Goal: Information Seeking & Learning: Learn about a topic

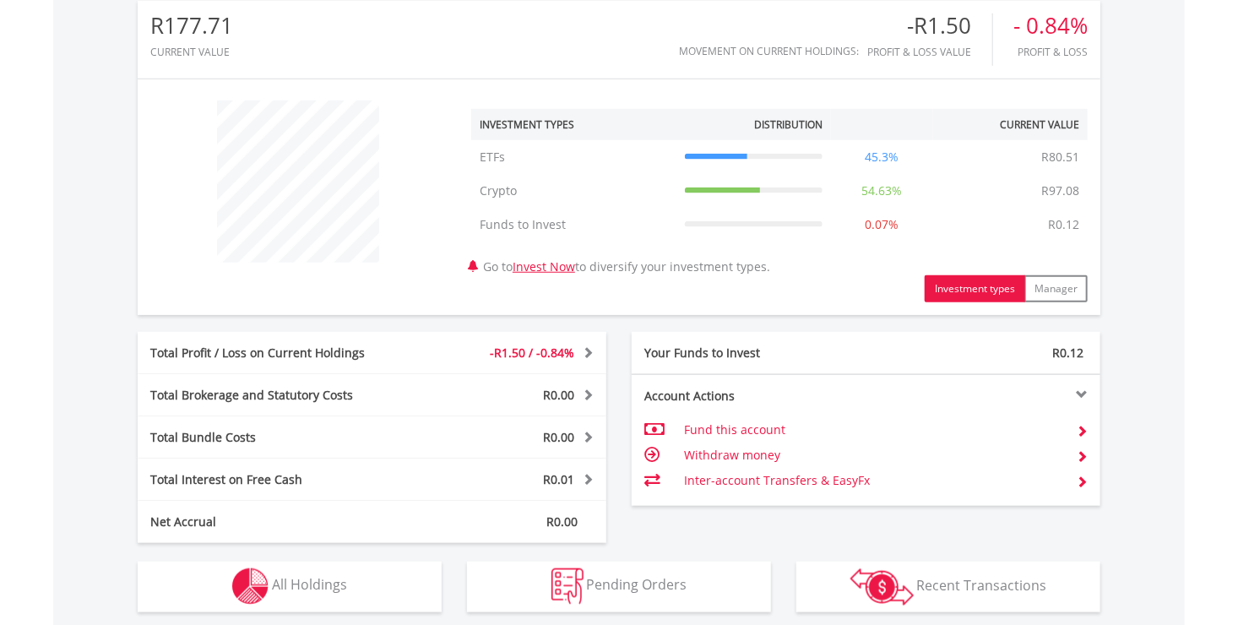
scroll to position [835, 0]
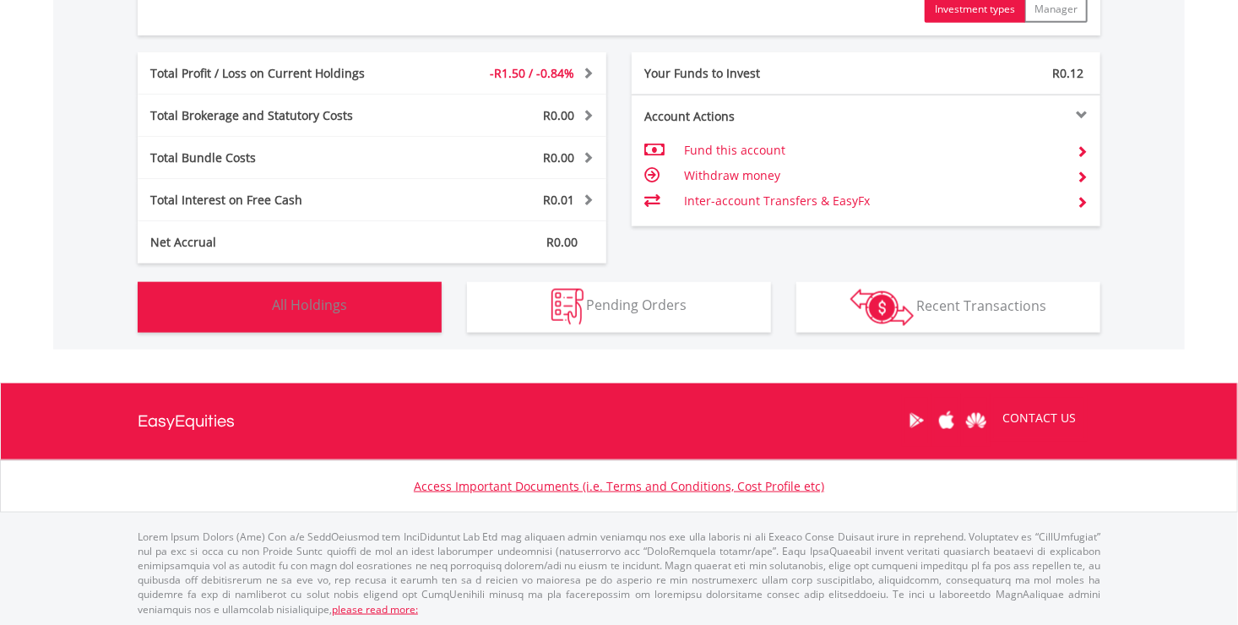
click at [376, 282] on button "Holdings All Holdings" at bounding box center [290, 307] width 304 height 51
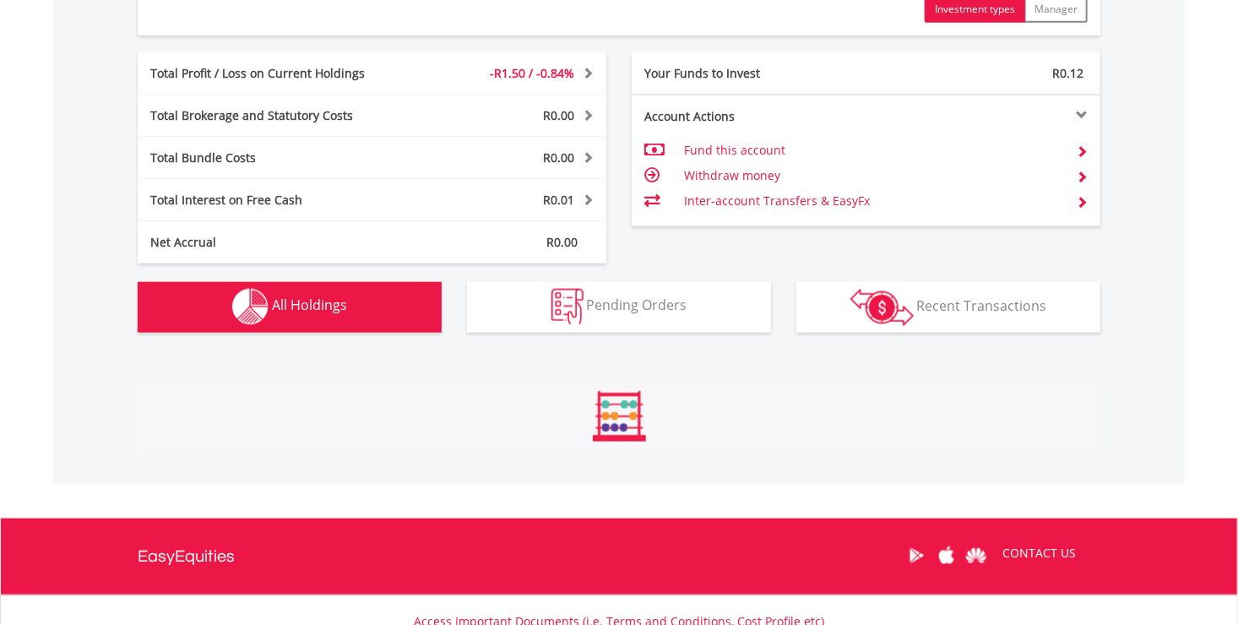
scroll to position [1217, 0]
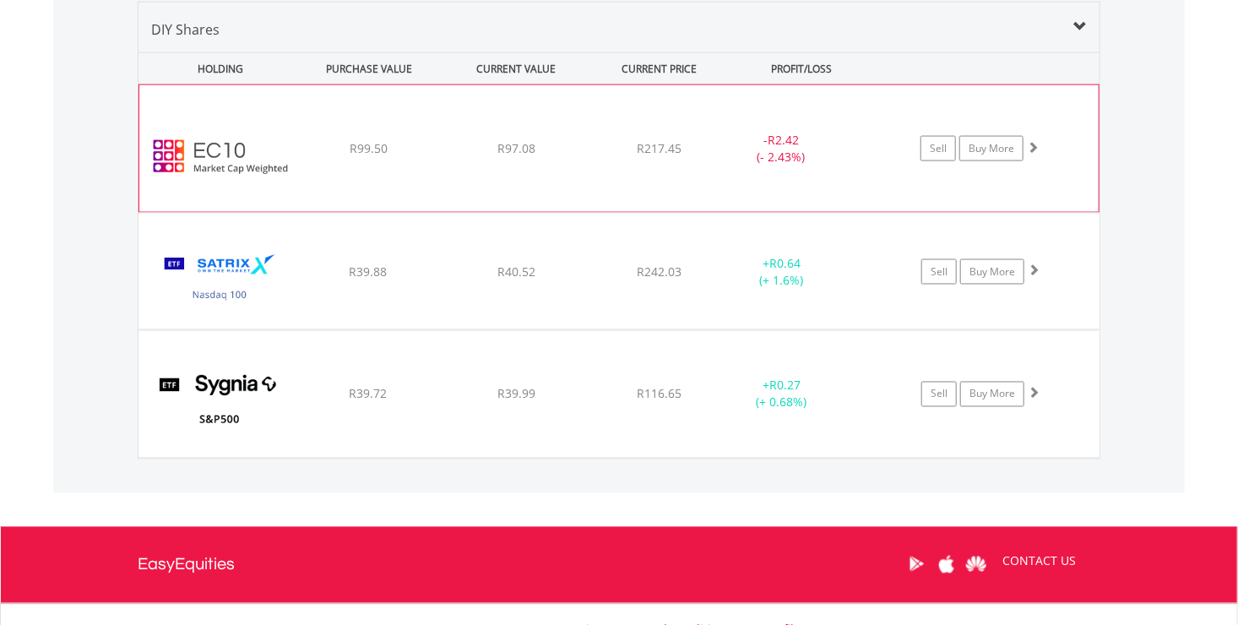
click at [213, 188] on img at bounding box center [220, 156] width 145 height 101
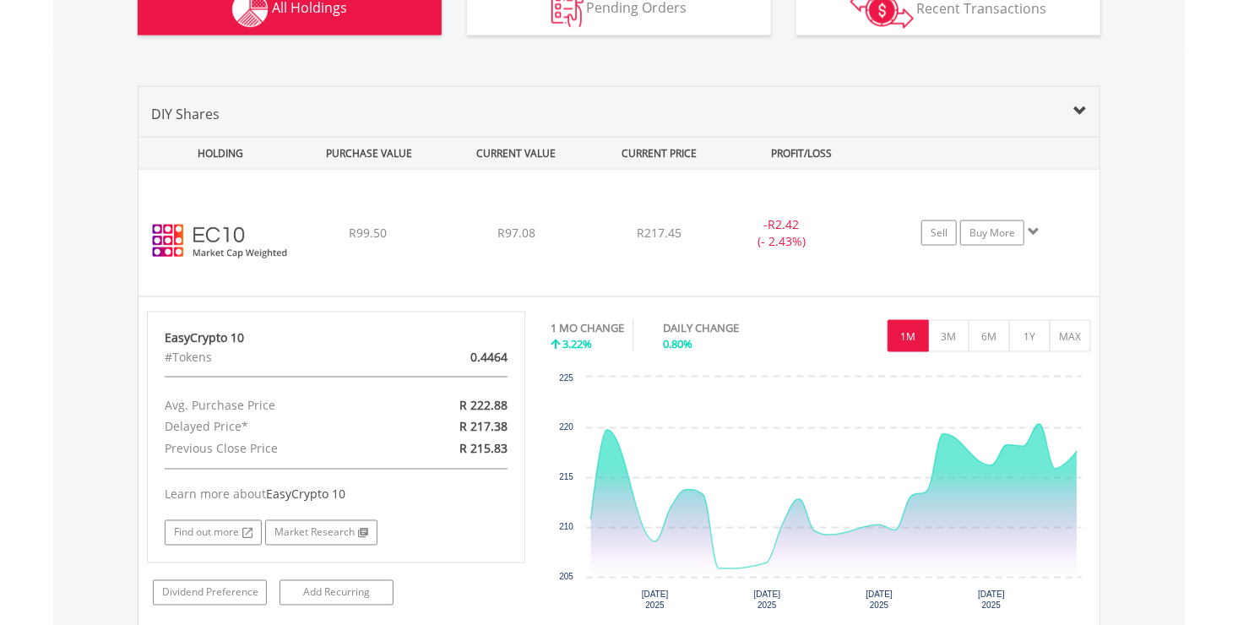
scroll to position [1302, 0]
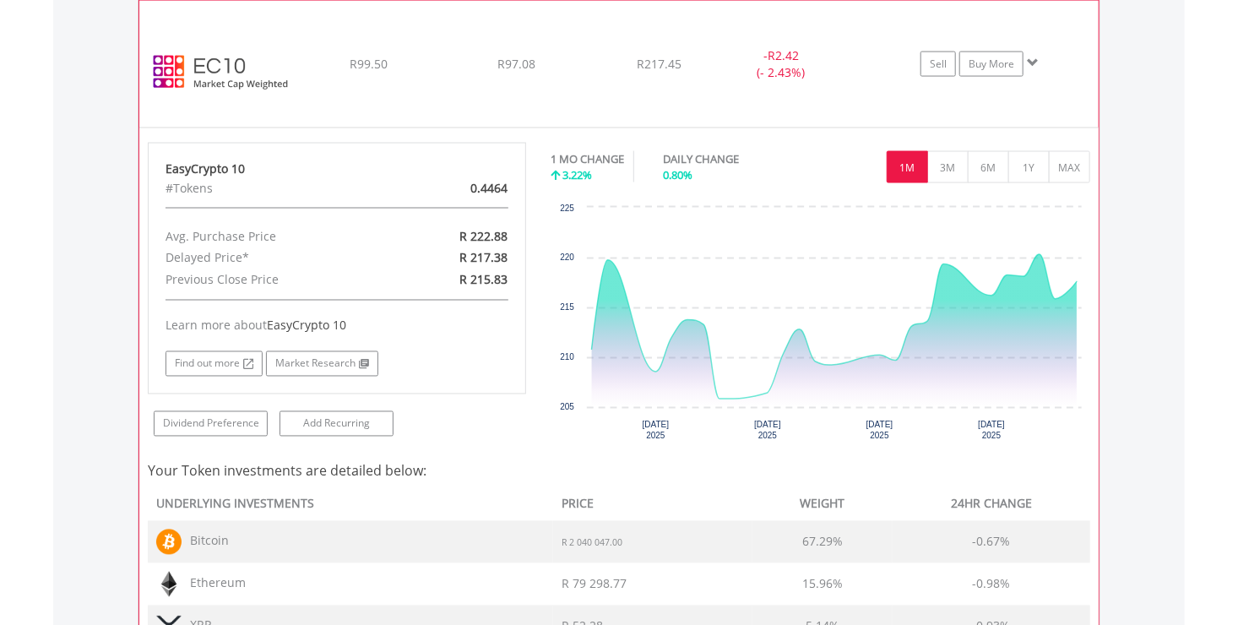
click at [313, 101] on div "﻿ EasyCrypto 10 R99.50 R97.08 R217.45 - R2.42 (- 2.43%) Sell Buy More" at bounding box center [619, 64] width 960 height 127
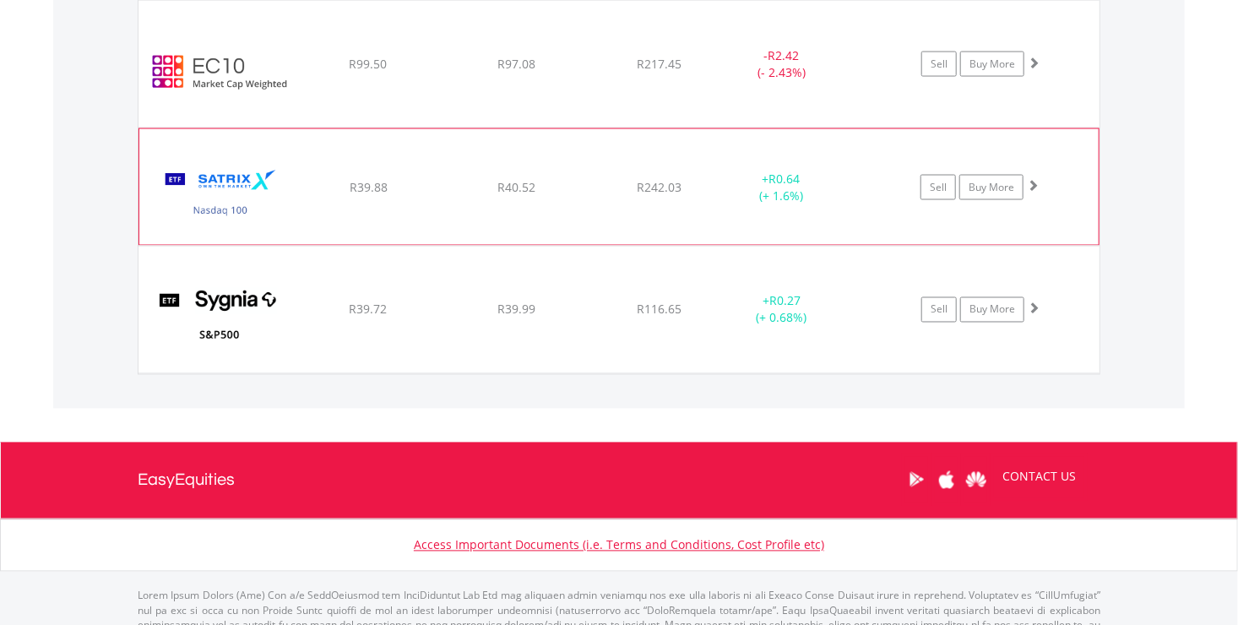
click at [433, 209] on div "﻿ Satrix Nasdaq 100 ETF R39.88 R40.52 R242.03 + R0.64 (+ 1.6%) Sell Buy More" at bounding box center [619, 186] width 960 height 115
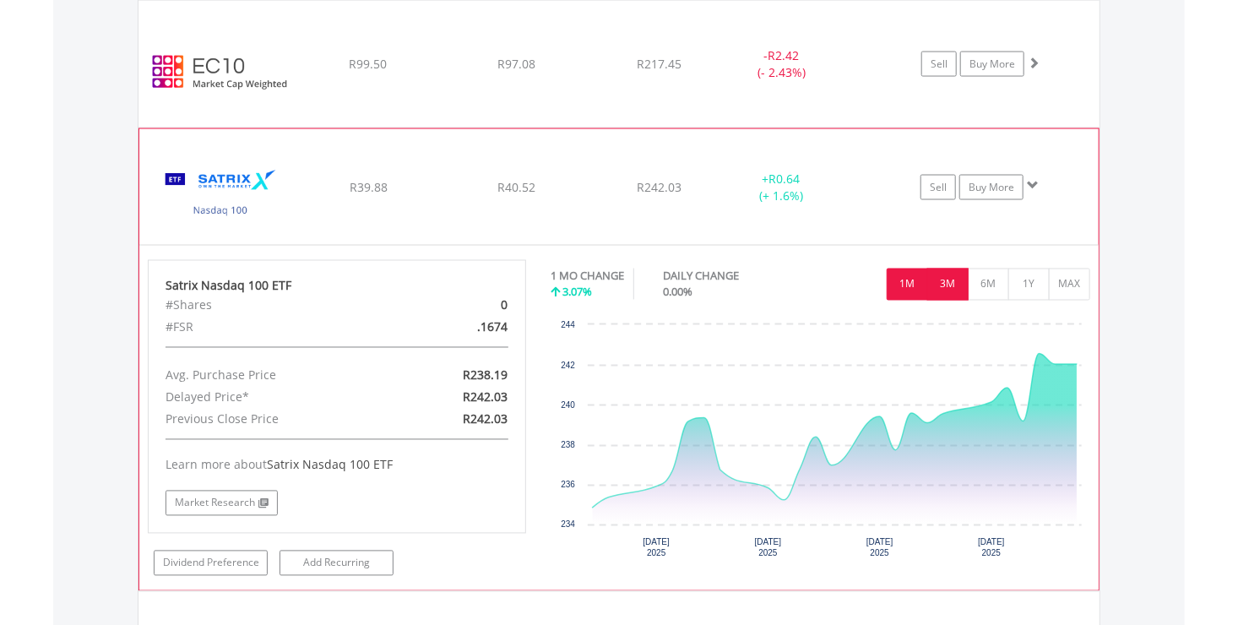
click at [950, 283] on button "3M" at bounding box center [947, 285] width 41 height 32
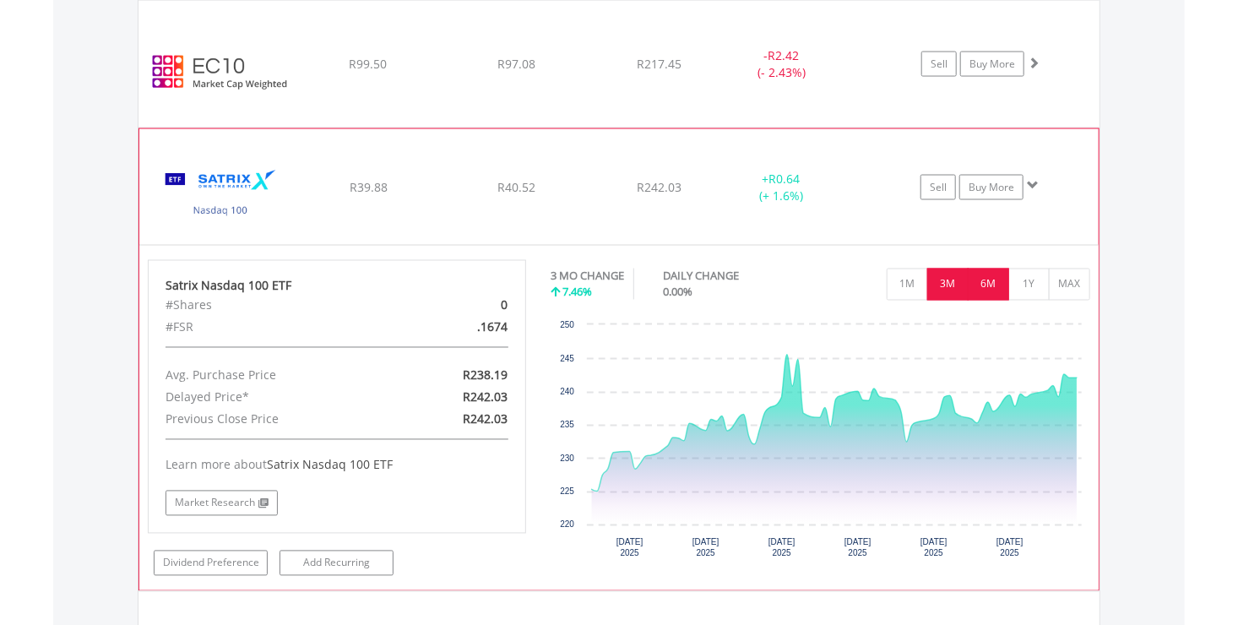
click at [1003, 275] on button "6M" at bounding box center [988, 285] width 41 height 32
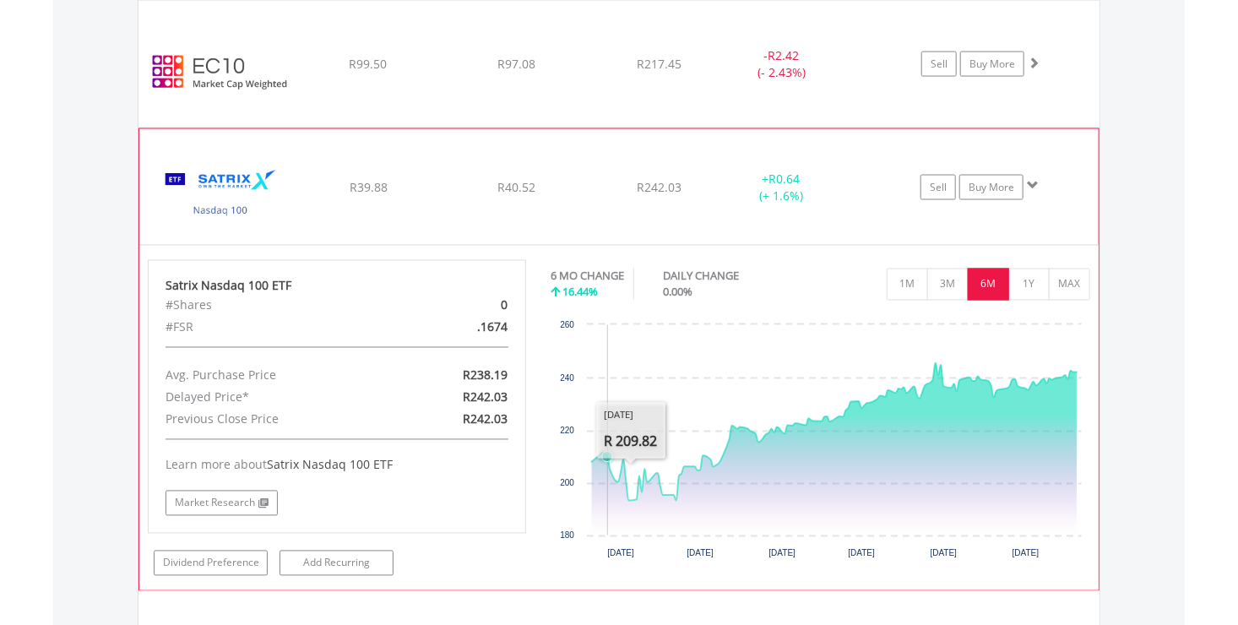
click at [607, 483] on icon "Interactive chart" at bounding box center [834, 449] width 486 height 172
click at [1079, 284] on button "MAX" at bounding box center [1069, 285] width 41 height 32
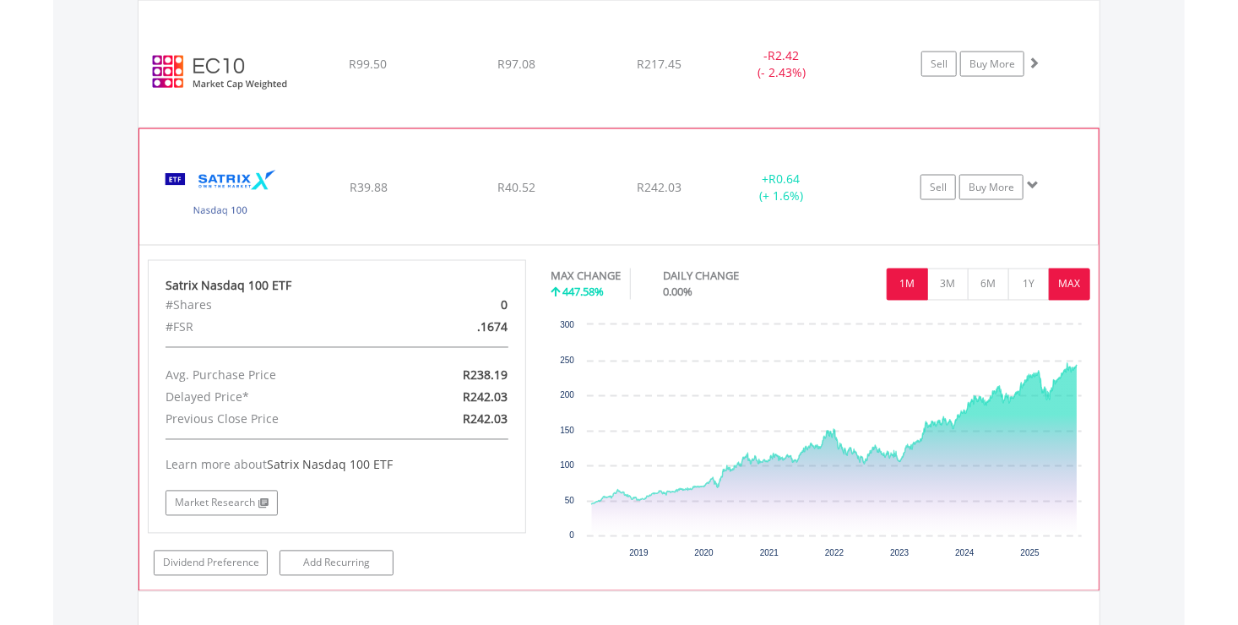
click at [896, 283] on button "1M" at bounding box center [907, 285] width 41 height 32
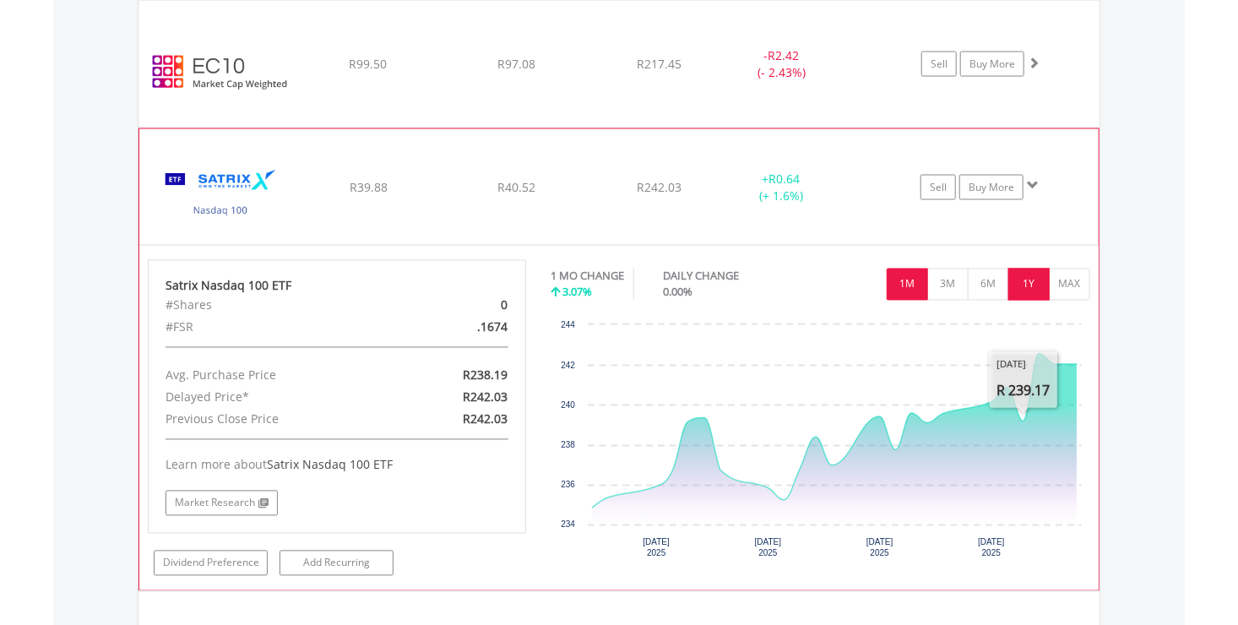
click at [1024, 284] on button "1Y" at bounding box center [1028, 285] width 41 height 32
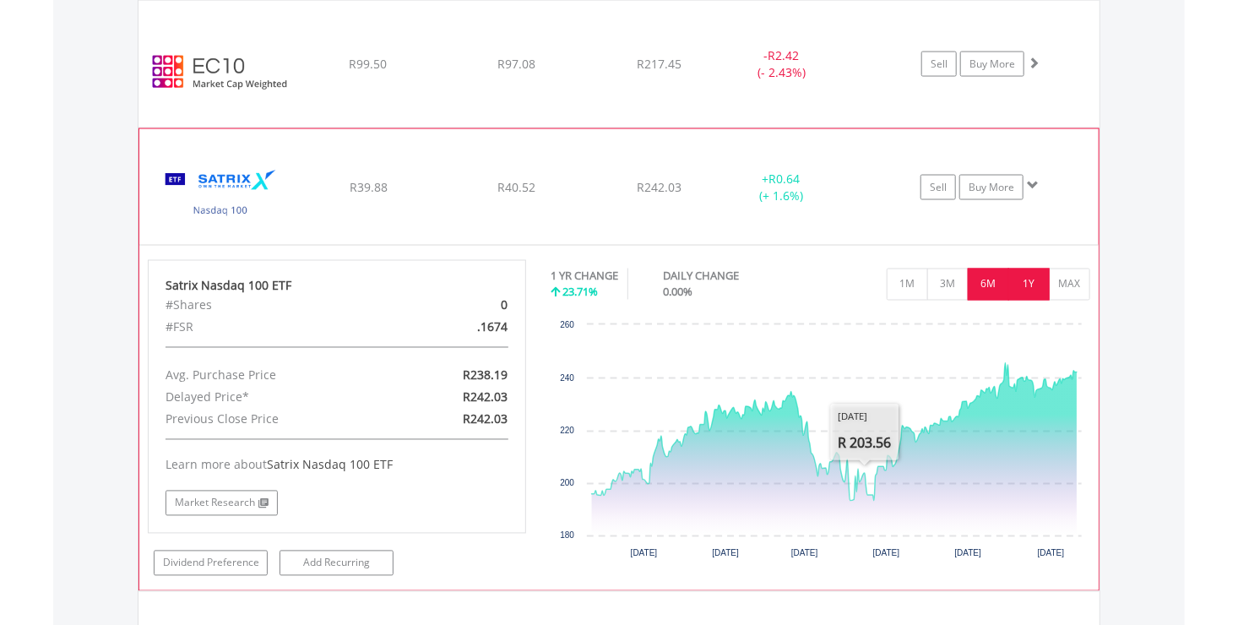
click at [997, 280] on button "6M" at bounding box center [988, 285] width 41 height 32
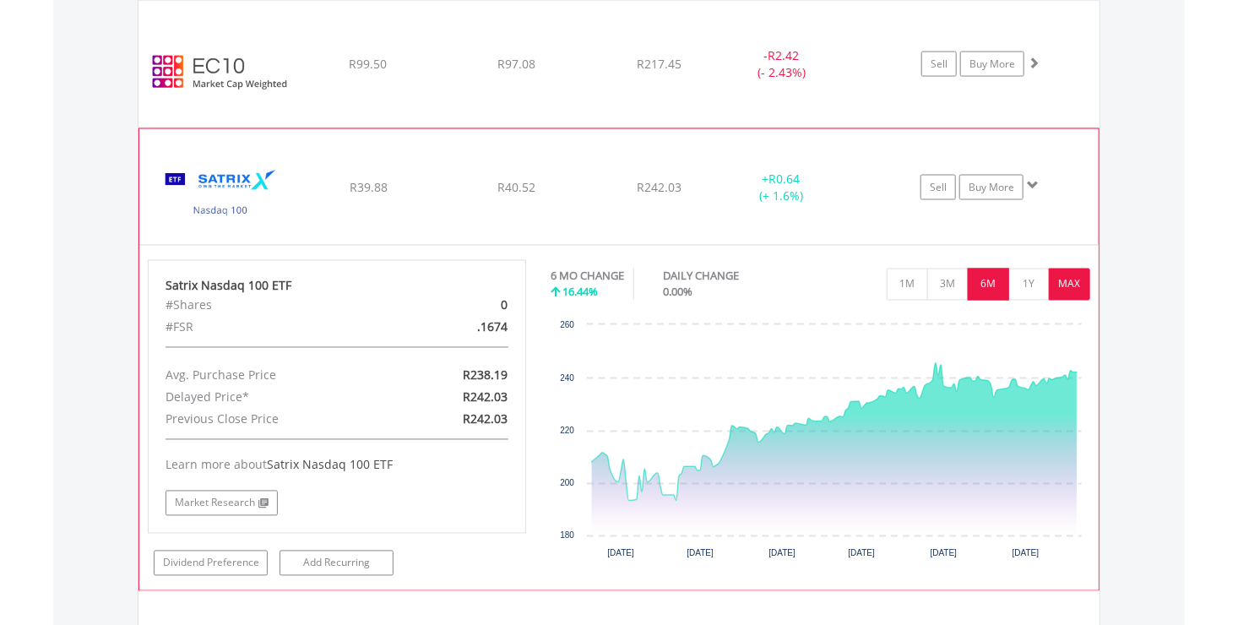
click at [1058, 272] on button "MAX" at bounding box center [1069, 285] width 41 height 32
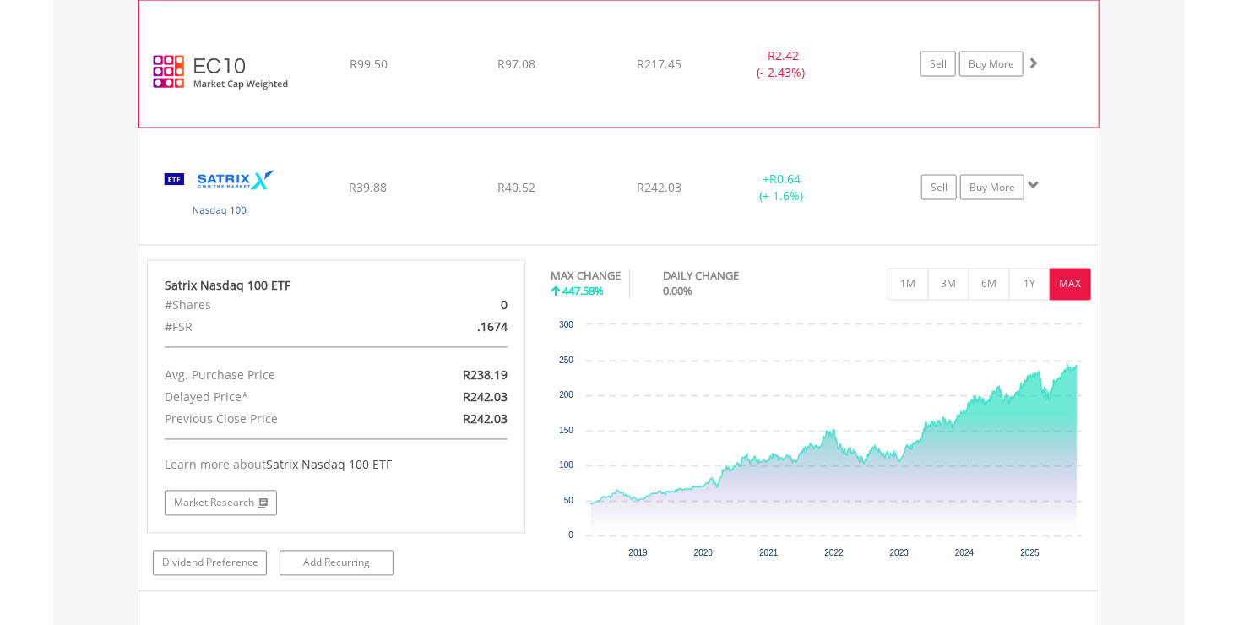
click at [218, 37] on img at bounding box center [220, 72] width 145 height 101
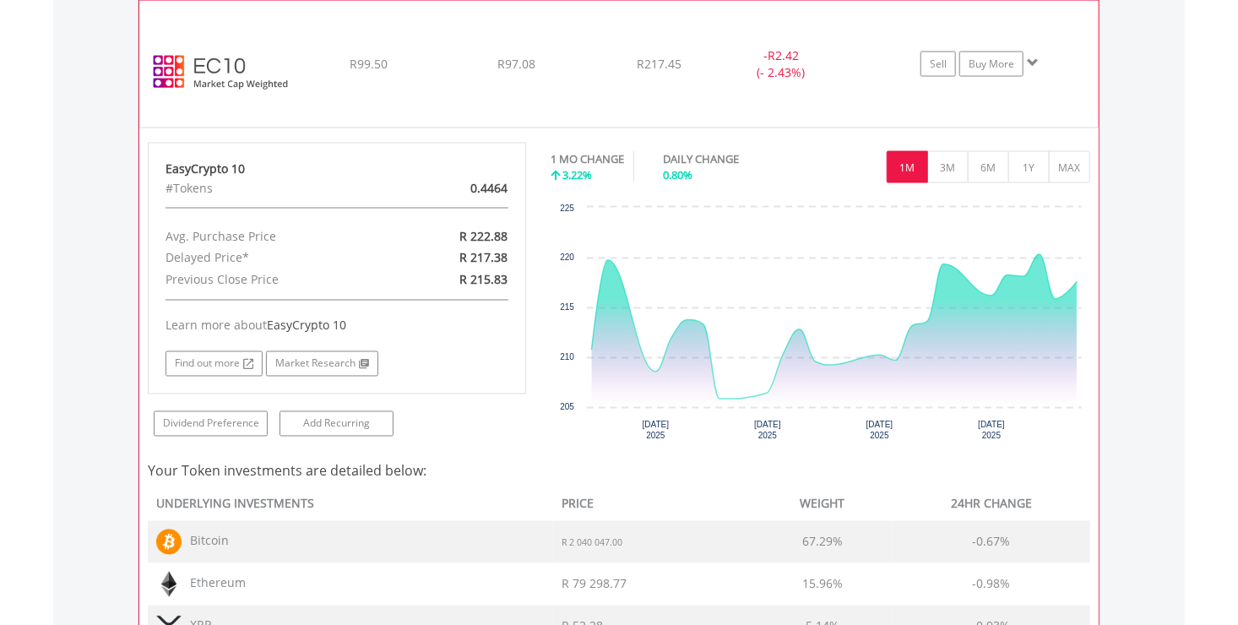
click at [211, 84] on img at bounding box center [220, 72] width 145 height 101
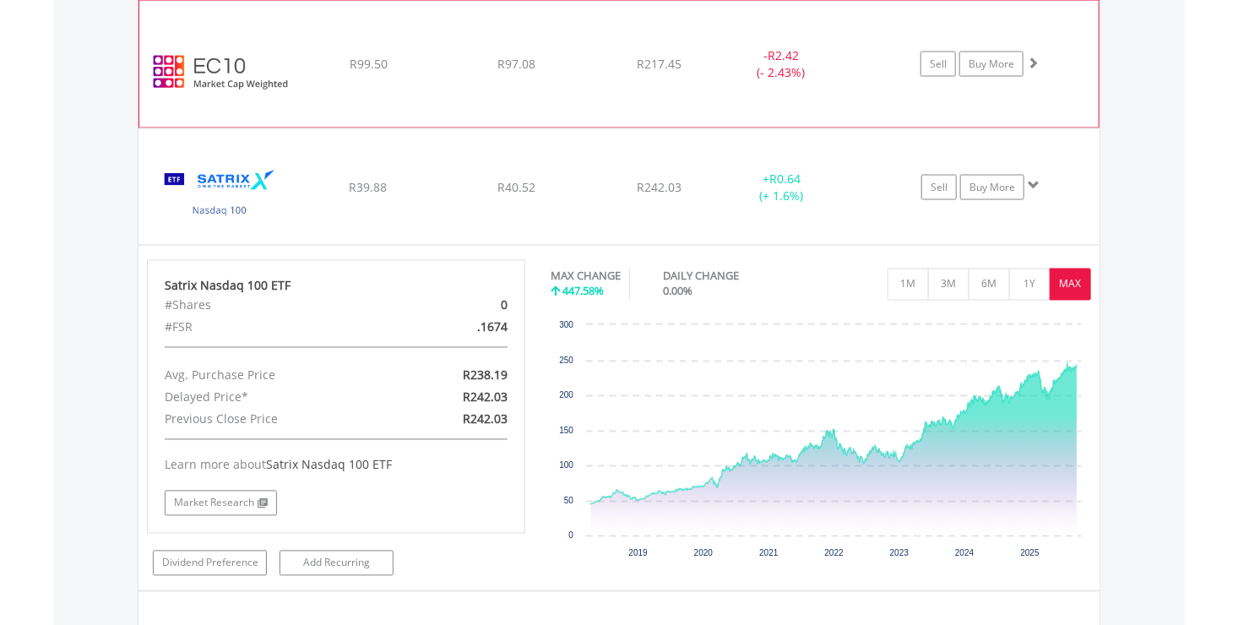
click at [260, 81] on img at bounding box center [220, 72] width 145 height 101
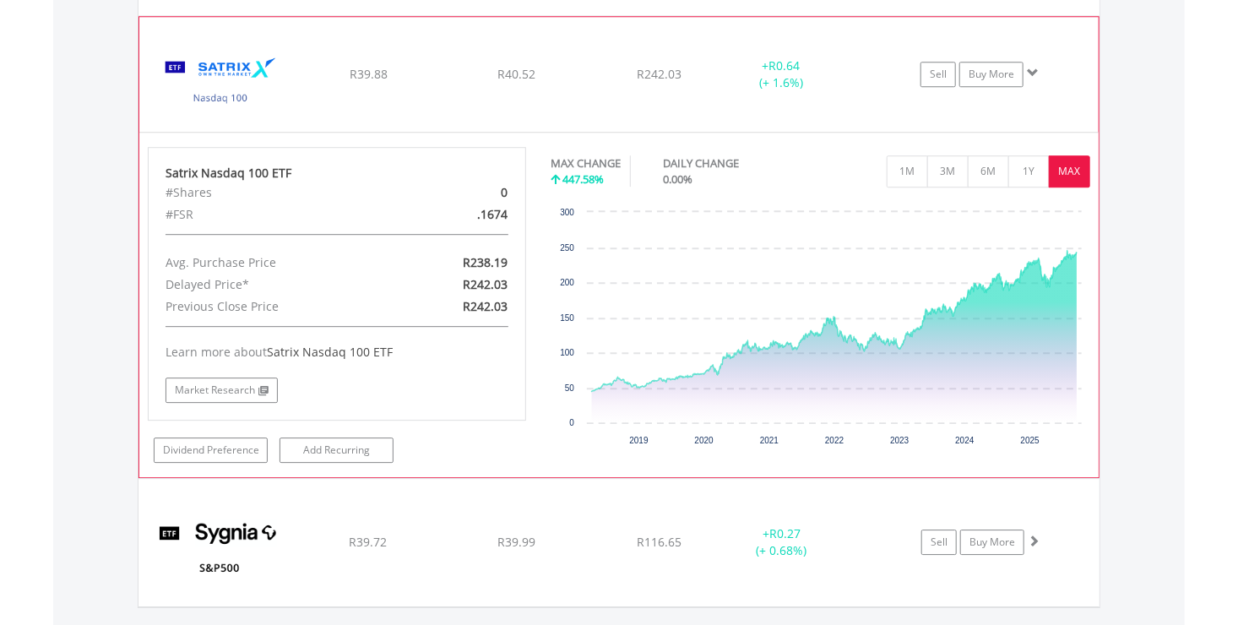
scroll to position [2400, 0]
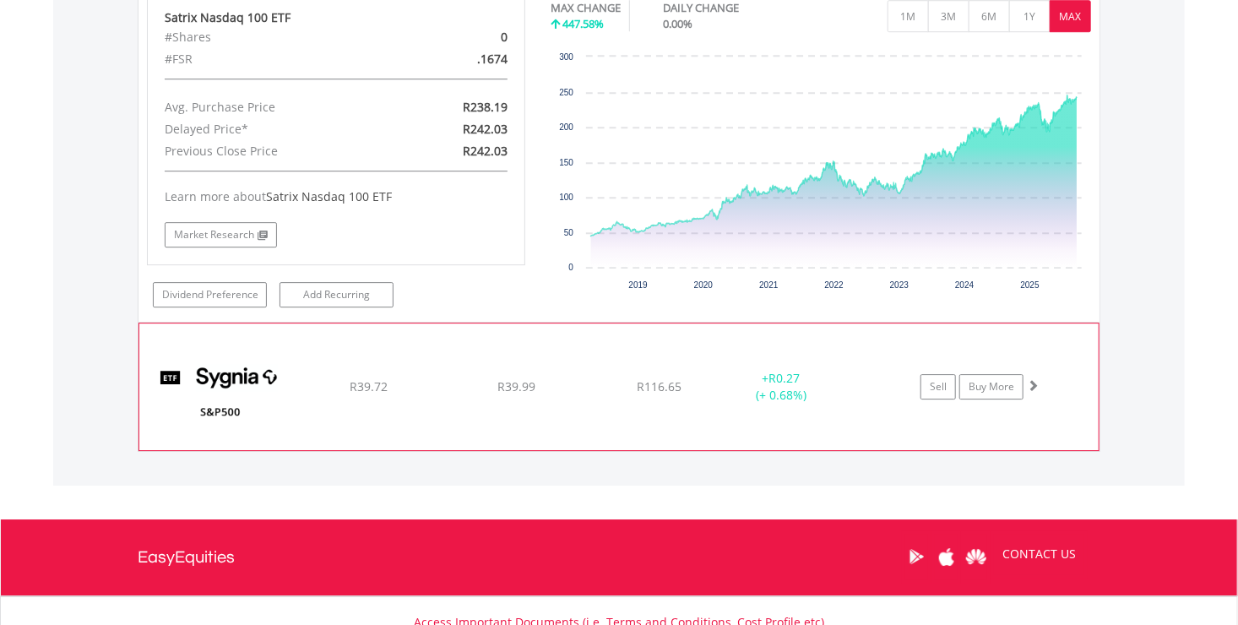
click at [287, 365] on img at bounding box center [220, 395] width 145 height 101
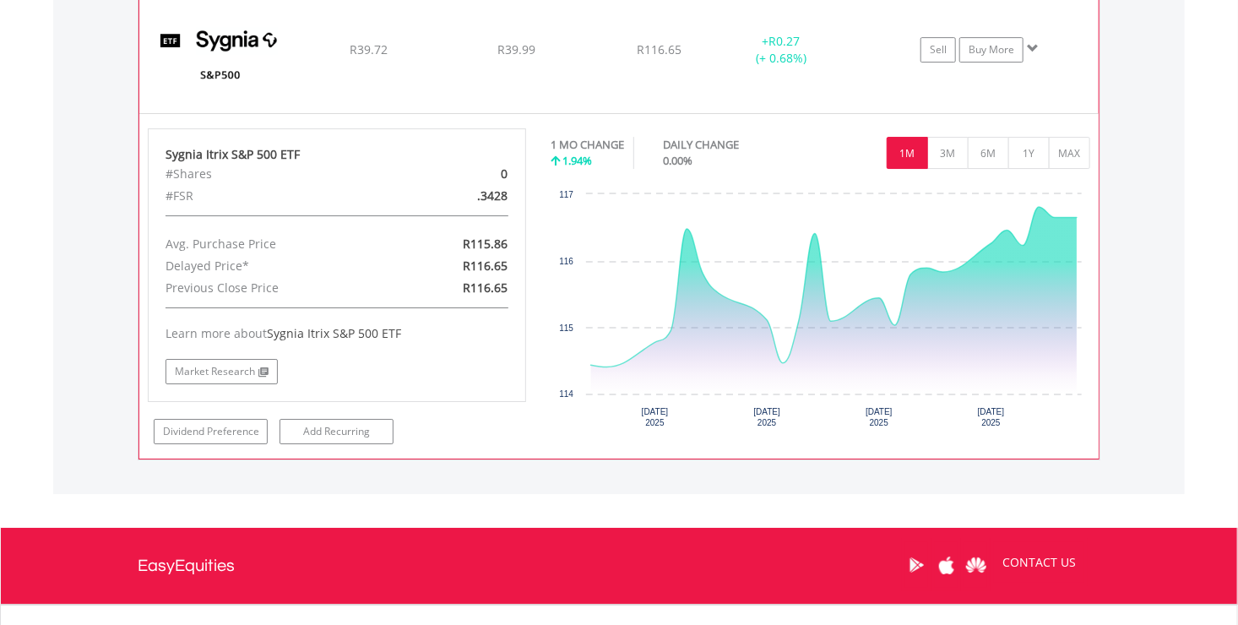
scroll to position [2738, 0]
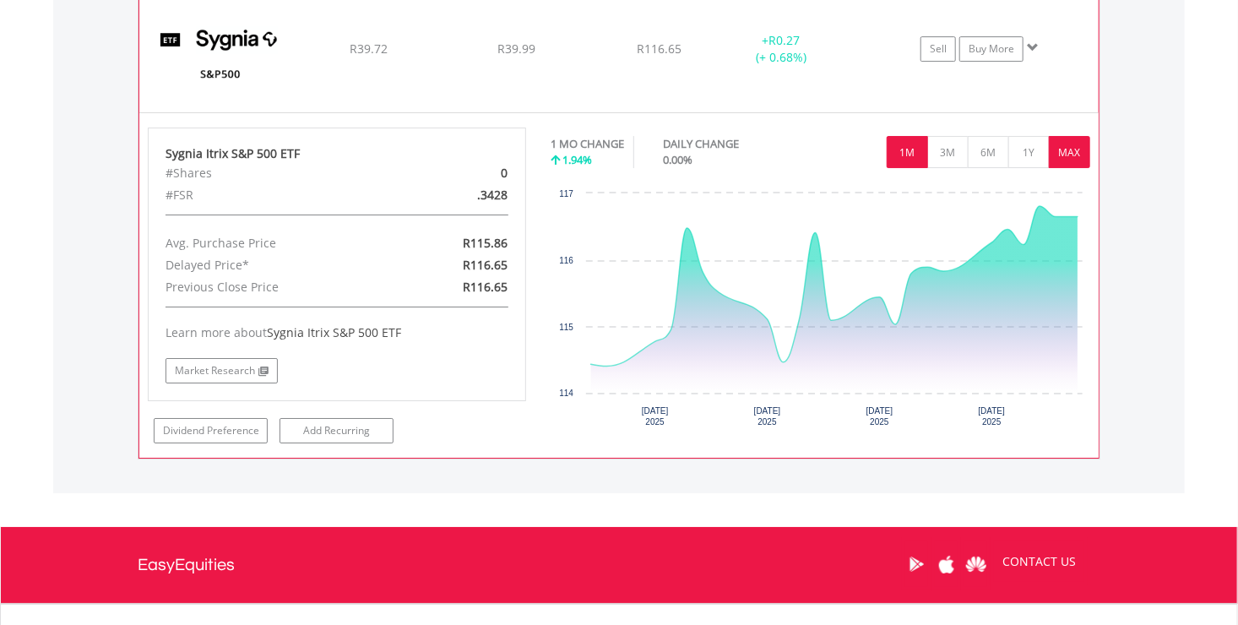
drag, startPoint x: 1079, startPoint y: 152, endPoint x: 1075, endPoint y: 163, distance: 11.8
click at [1079, 152] on button "MAX" at bounding box center [1069, 152] width 41 height 32
